Goal: Task Accomplishment & Management: Use online tool/utility

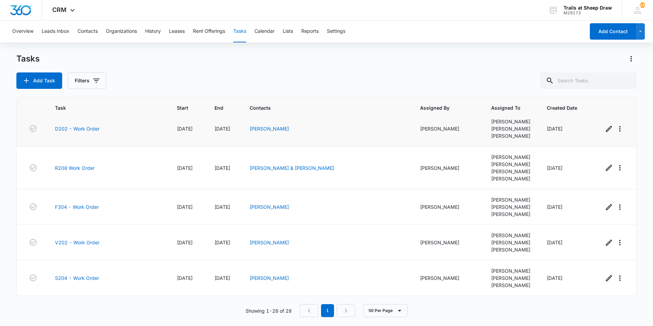
scroll to position [996, 0]
click at [80, 275] on link "S204 - Work Order" at bounding box center [77, 277] width 44 height 7
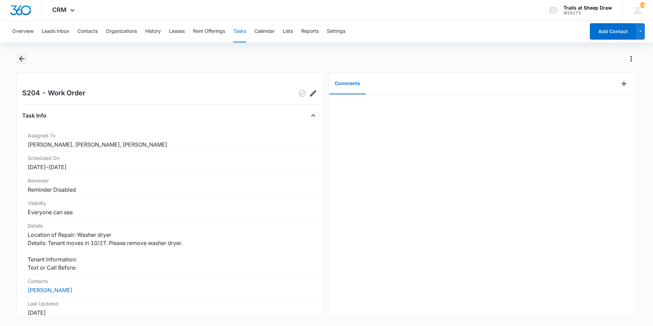
click at [18, 59] on icon "Back" at bounding box center [22, 59] width 8 height 8
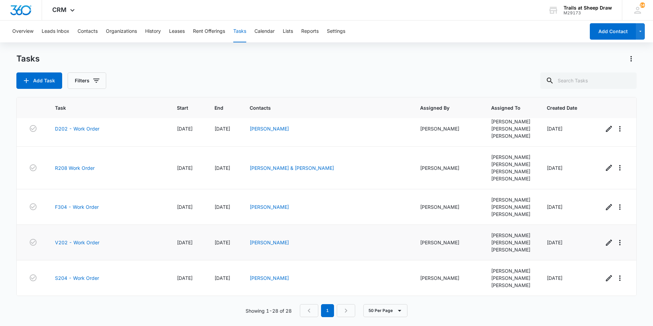
scroll to position [996, 0]
click at [82, 239] on link "V202 - Work Order" at bounding box center [77, 242] width 44 height 7
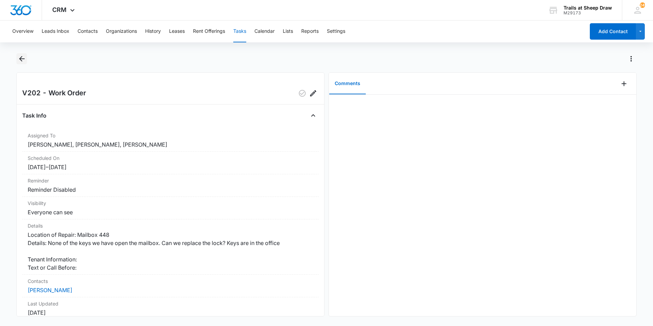
click at [26, 60] on button "Back" at bounding box center [21, 58] width 11 height 11
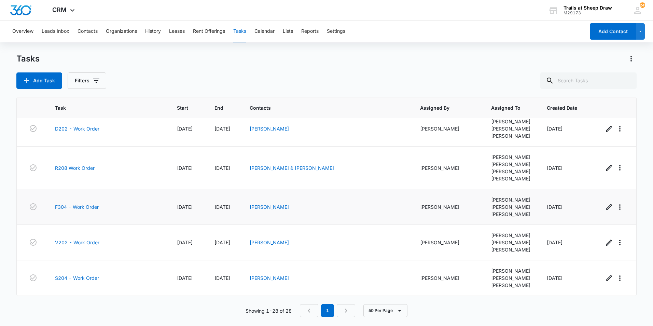
scroll to position [990, 0]
click at [83, 203] on link "F304 - Work Order" at bounding box center [77, 206] width 44 height 7
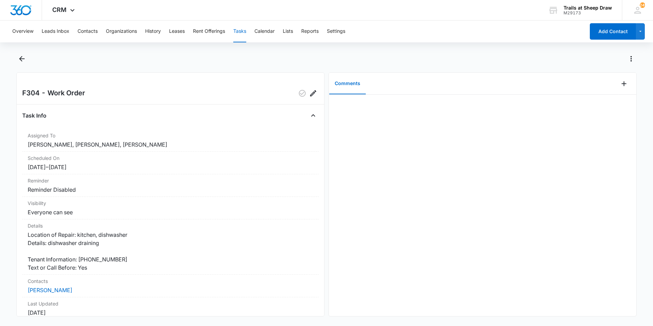
click at [15, 55] on main "F304 - Work Order Task Info Assigned To Ethan Esparza-Escobar, Edgar Jimenez, M…" at bounding box center [326, 188] width 653 height 271
click at [23, 60] on icon "Back" at bounding box center [22, 59] width 8 height 8
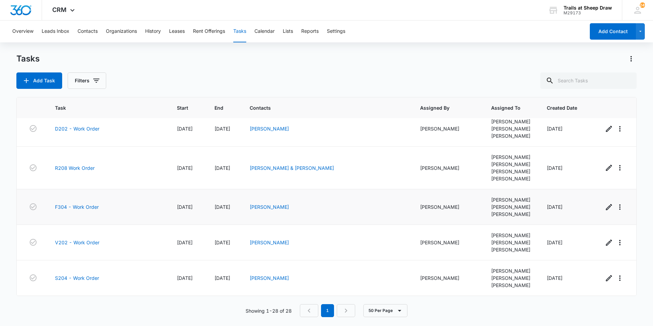
scroll to position [956, 0]
click at [75, 171] on link "R208 Work Order" at bounding box center [75, 167] width 40 height 7
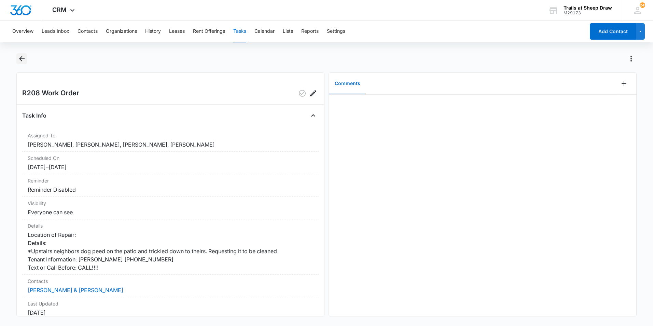
click at [23, 57] on icon "Back" at bounding box center [22, 59] width 8 height 8
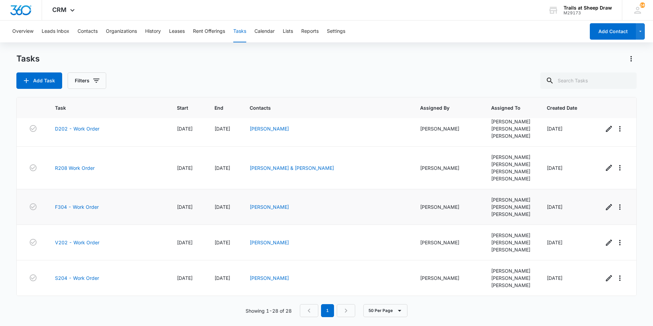
scroll to position [922, 0]
click at [89, 132] on link "D202 - Work Order" at bounding box center [77, 128] width 44 height 7
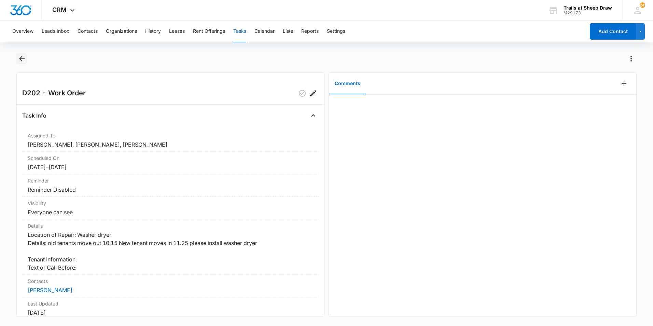
click at [17, 58] on button "Back" at bounding box center [21, 58] width 11 height 11
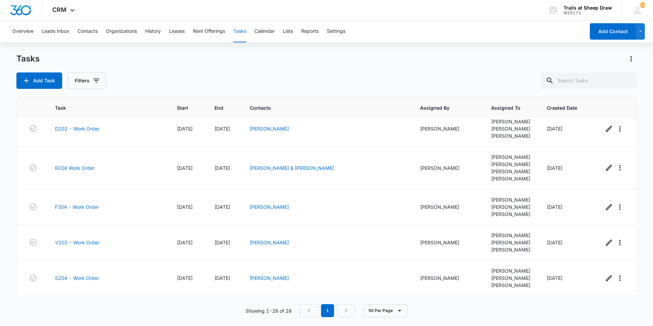
scroll to position [819, 0]
click at [78, 26] on link "E205 - Work Order" at bounding box center [77, 21] width 44 height 7
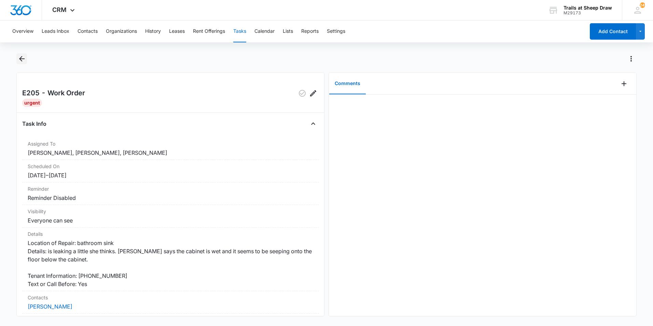
click at [22, 56] on icon "Back" at bounding box center [22, 59] width 8 height 8
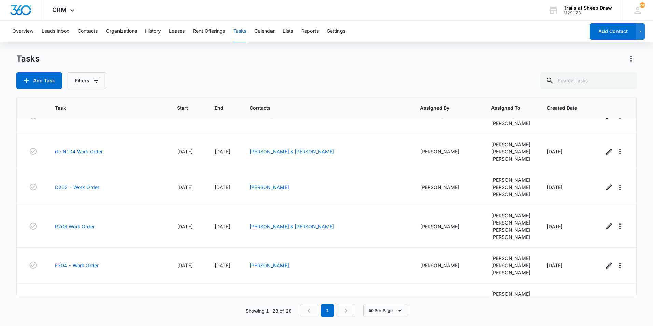
scroll to position [751, 0]
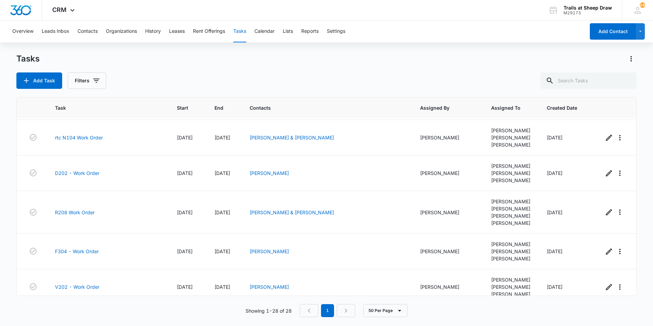
click at [74, 34] on link "T307 - Work Order" at bounding box center [77, 30] width 44 height 7
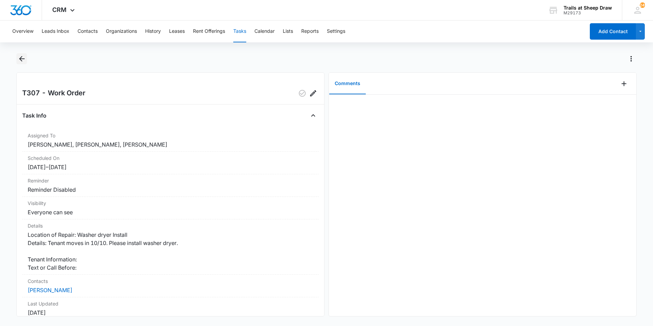
click at [20, 60] on icon "Back" at bounding box center [22, 59] width 8 height 8
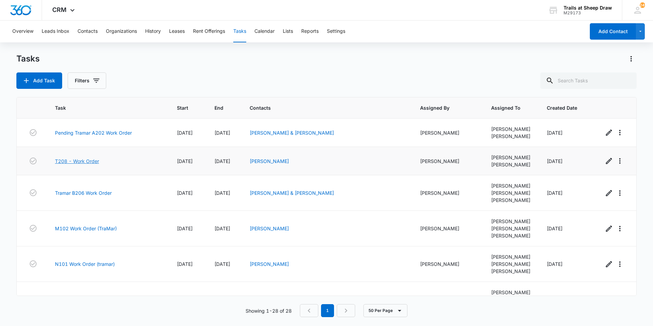
click at [83, 165] on link "T208 - Work Order" at bounding box center [77, 160] width 44 height 7
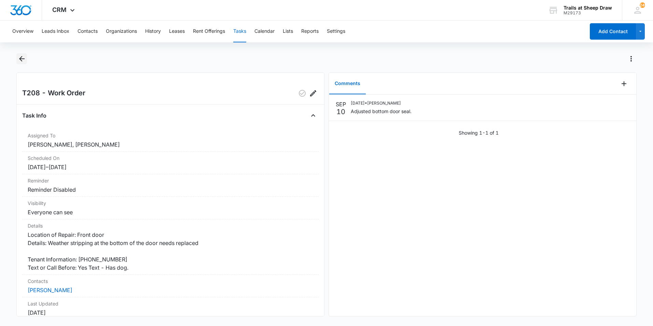
click at [25, 55] on icon "Back" at bounding box center [22, 59] width 8 height 8
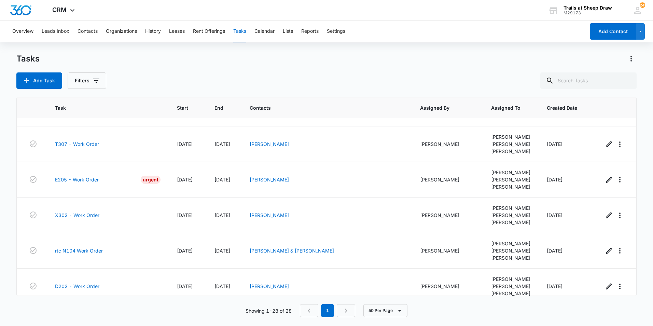
scroll to position [649, 0]
